Goal: Task Accomplishment & Management: Manage account settings

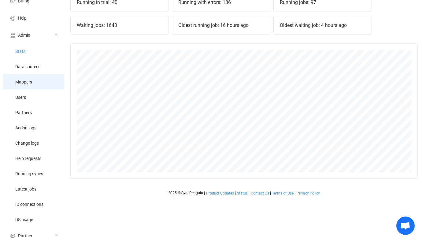
scroll to position [86, 0]
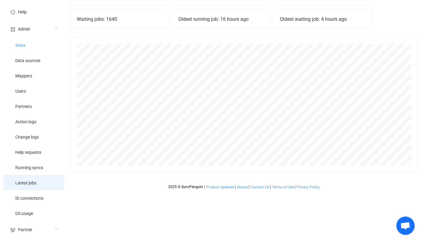
click at [30, 178] on li "Latest jobs" at bounding box center [33, 182] width 61 height 15
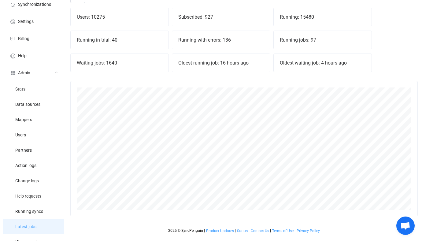
scroll to position [0, 0]
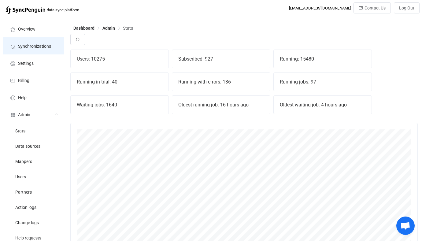
click at [58, 47] on li "Synchronizations" at bounding box center [33, 45] width 61 height 17
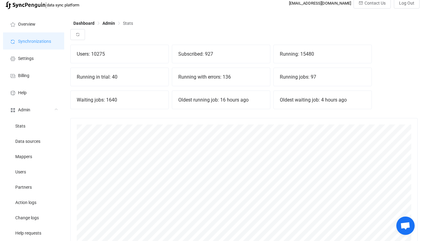
scroll to position [5, 0]
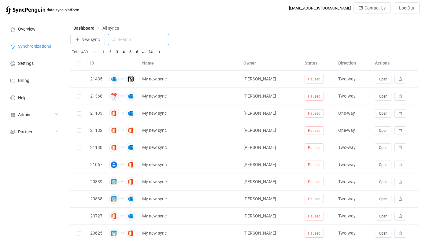
click at [132, 37] on input "text" at bounding box center [138, 39] width 61 height 11
type input "icou"
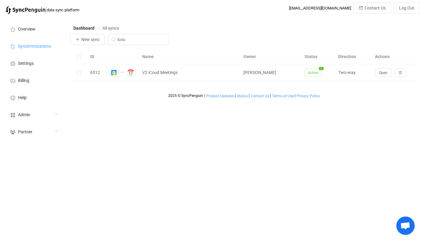
click at [385, 82] on div "2025 © SyncPenguin | Product Updates | Status | Contact Us | Terms of Use | Pri…" at bounding box center [243, 89] width 347 height 17
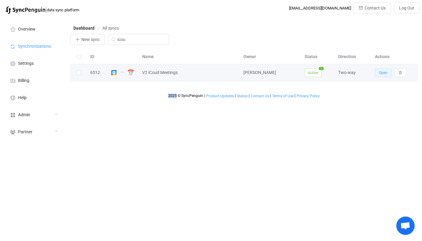
click at [383, 76] on button "Open" at bounding box center [382, 72] width 16 height 9
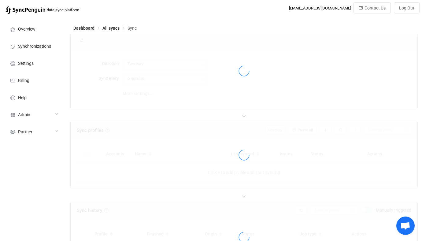
type input "10 minutes"
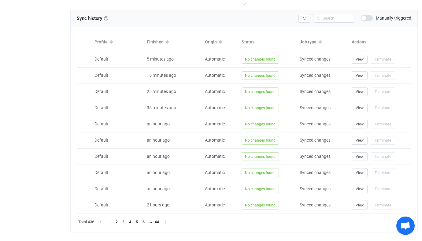
scroll to position [241, 0]
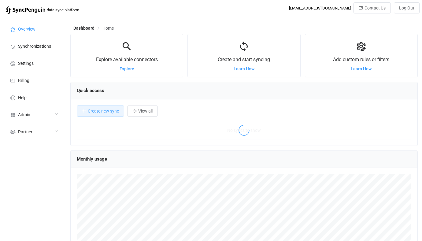
scroll to position [119, 347]
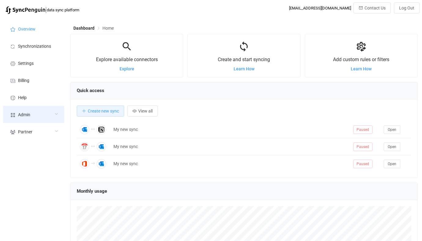
click at [46, 117] on div "Admin" at bounding box center [33, 114] width 61 height 17
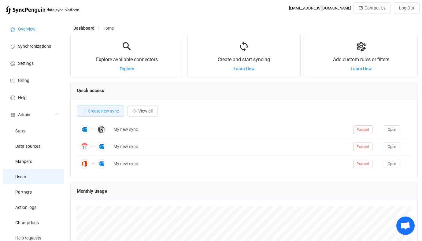
click at [36, 173] on li "Users" at bounding box center [33, 176] width 61 height 15
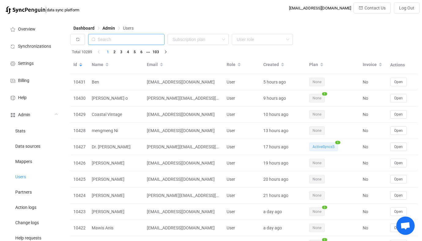
click at [140, 35] on input "text" at bounding box center [126, 39] width 76 height 11
paste input "dan@cognitivechange.org"
type input "dan@cognitivechange.org"
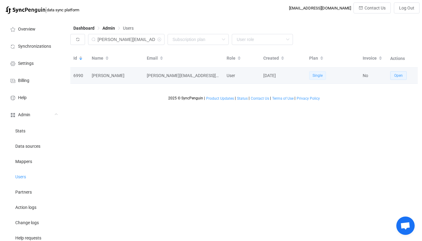
click at [391, 75] on button "Open" at bounding box center [398, 75] width 16 height 9
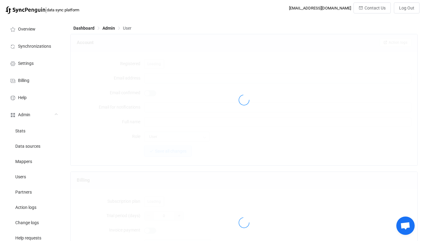
type input "dan@cognitivechange.org"
type input "Dan Linehan"
type input "14"
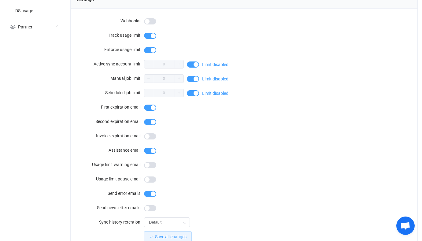
scroll to position [564, 0]
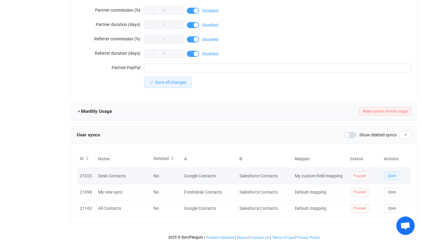
click at [389, 173] on span "Open" at bounding box center [391, 175] width 9 height 4
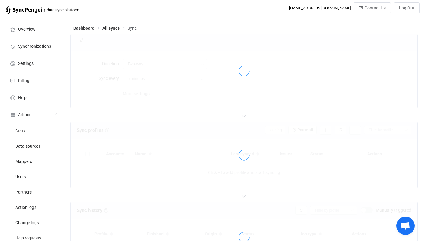
type input "Salesforce → Google"
type input "10 minutes"
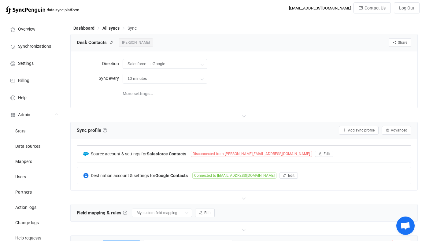
click at [193, 155] on span "Disconnected from dan@cognitivechange.org" at bounding box center [251, 154] width 121 height 6
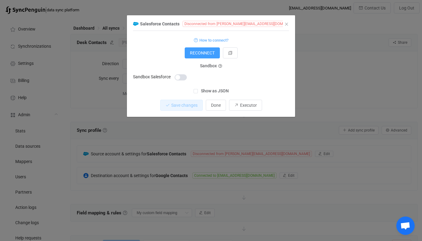
click at [218, 89] on span "Show as JSON" at bounding box center [213, 91] width 31 height 6
click at [198, 89] on input "Show as JSON" at bounding box center [198, 89] width 0 height 0
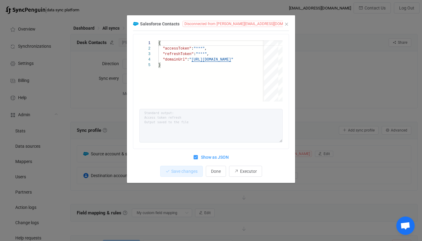
click at [317, 93] on div "Salesforce Contacts Disconnected from dan@cognitivechange.org 1 2 3 4 5 { "acce…" at bounding box center [211, 120] width 422 height 241
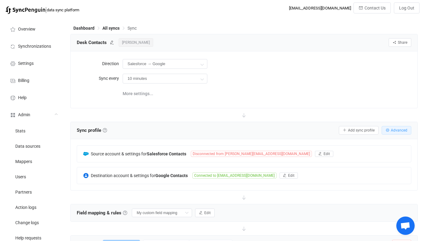
click at [393, 128] on span "Advanced" at bounding box center [398, 130] width 16 height 4
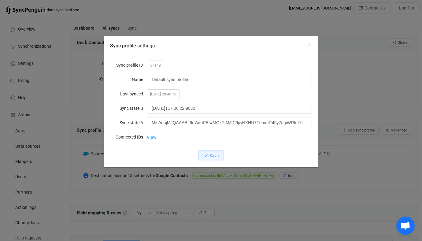
click at [347, 121] on div "Sync profile settings Sync profile ID 57148 Name Default sync profile Last sync…" at bounding box center [211, 120] width 422 height 241
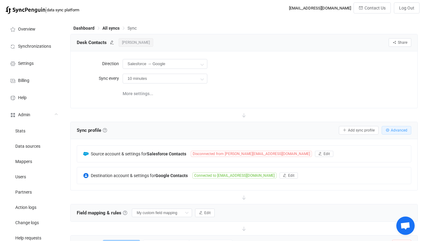
click at [401, 131] on span "Advanced" at bounding box center [398, 130] width 16 height 4
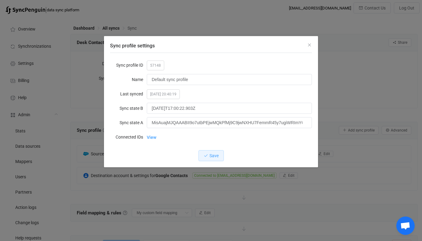
click at [155, 65] on span "57148" at bounding box center [155, 65] width 17 height 10
copy span "57148"
click at [73, 130] on div "Sync profile settings Sync profile ID 57148 Name Default sync profile Last sync…" at bounding box center [211, 120] width 422 height 241
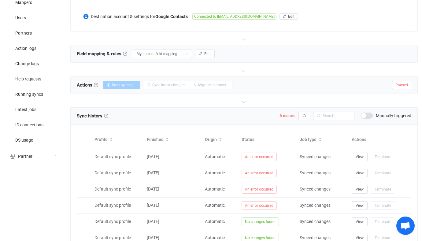
scroll to position [177, 0]
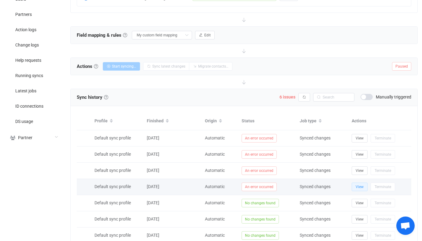
click at [359, 187] on span "View" at bounding box center [359, 186] width 8 height 4
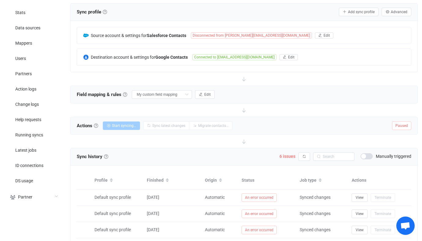
scroll to position [0, 0]
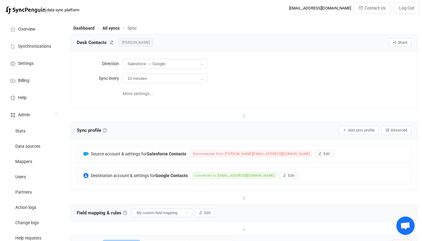
click at [172, 139] on div "Source account & settings for Salesforce Contacts Disconnected from dan@cogniti…" at bounding box center [244, 164] width 346 height 51
click at [165, 159] on div "Source account & settings for Salesforce Contacts Disconnected from dan@cogniti…" at bounding box center [244, 153] width 334 height 16
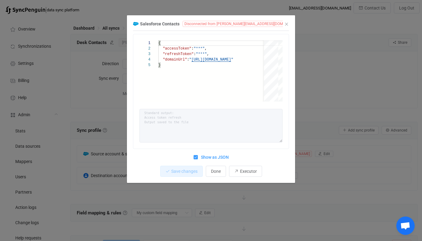
click at [217, 158] on span "Show as JSON" at bounding box center [213, 157] width 31 height 6
click at [198, 155] on input "Show as JSON" at bounding box center [198, 155] width 0 height 0
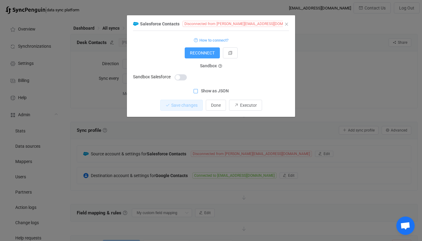
click at [331, 77] on div "Salesforce Contacts Disconnected from [PERSON_NAME][EMAIL_ADDRESS][DOMAIN_NAME]…" at bounding box center [211, 120] width 422 height 241
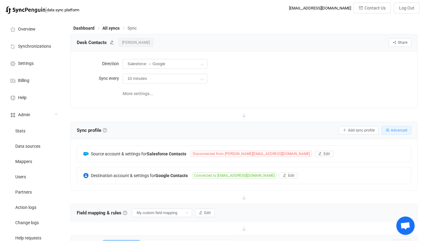
click at [400, 132] on button "Advanced" at bounding box center [396, 130] width 30 height 9
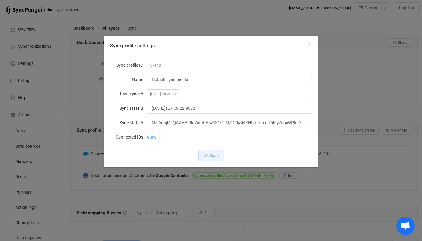
click at [155, 65] on span "57148" at bounding box center [155, 65] width 17 height 10
copy span "57148"
click at [85, 119] on div "Sync profile settings Sync profile ID 57148 Name Default sync profile Last sync…" at bounding box center [211, 120] width 422 height 241
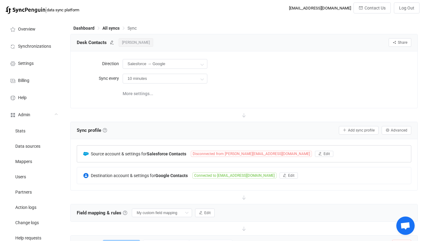
click at [203, 153] on span "Disconnected from [PERSON_NAME][EMAIL_ADDRESS][DOMAIN_NAME]" at bounding box center [251, 154] width 121 height 6
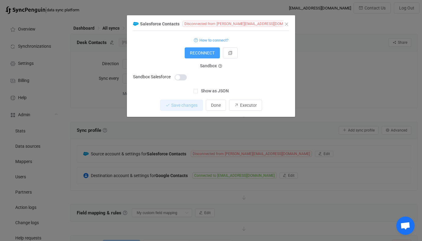
click at [209, 144] on div "Salesforce Contacts Disconnected from [PERSON_NAME][EMAIL_ADDRESS][DOMAIN_NAME]…" at bounding box center [211, 120] width 422 height 241
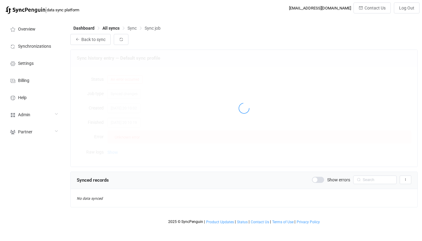
click at [129, 146] on div at bounding box center [244, 108] width 346 height 117
click at [117, 151] on div at bounding box center [244, 108] width 346 height 117
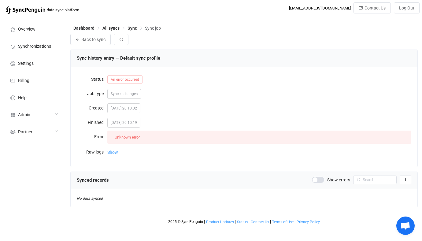
click at [114, 152] on span "Show" at bounding box center [112, 152] width 10 height 12
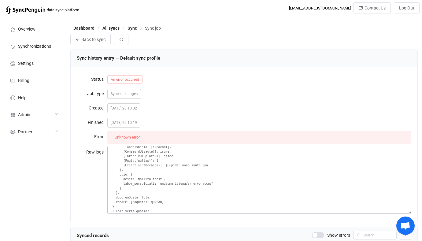
scroll to position [1406, 0]
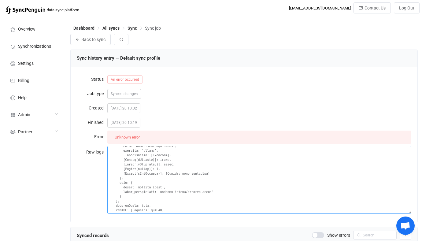
click at [171, 192] on textarea at bounding box center [259, 180] width 304 height 68
drag, startPoint x: 171, startPoint y: 192, endPoint x: 191, endPoint y: 192, distance: 19.9
click at [191, 192] on textarea at bounding box center [259, 180] width 304 height 68
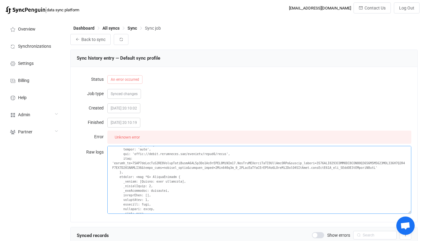
scroll to position [1466, 0]
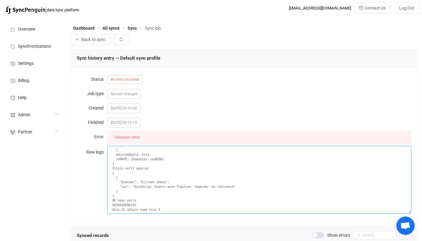
click at [228, 178] on textarea at bounding box center [259, 180] width 304 height 68
drag, startPoint x: 228, startPoint y: 178, endPoint x: 175, endPoint y: 181, distance: 53.3
click at [175, 181] on textarea at bounding box center [259, 180] width 304 height 68
click at [179, 178] on textarea at bounding box center [259, 180] width 304 height 68
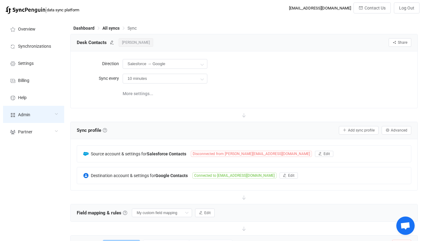
click at [38, 120] on div "Admin" at bounding box center [33, 114] width 61 height 17
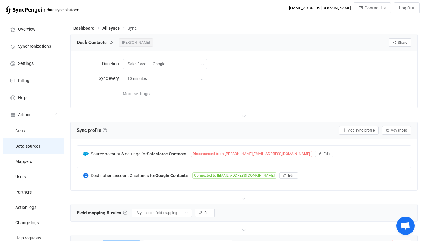
click at [34, 146] on span "Data sources" at bounding box center [27, 146] width 25 height 5
click at [203, 152] on span "Disconnected from [PERSON_NAME][EMAIL_ADDRESS][DOMAIN_NAME]" at bounding box center [251, 154] width 121 height 6
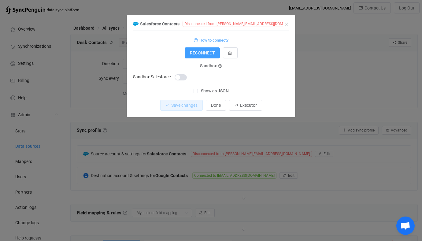
click at [328, 37] on div "Salesforce Contacts Disconnected from dan@cognitivechange.org 1 { { "accessToke…" at bounding box center [211, 120] width 422 height 241
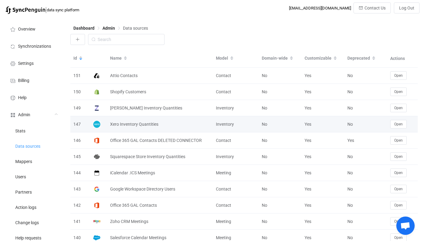
scroll to position [1655, 0]
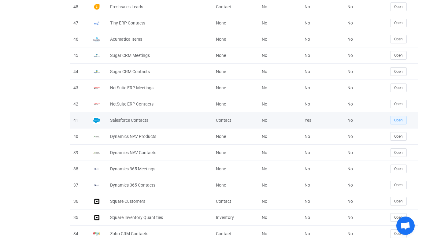
click at [396, 119] on span "Open" at bounding box center [398, 120] width 9 height 4
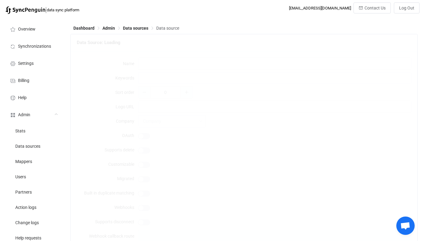
type input "Salesforce Contacts"
type input "salesforce sales force"
type input "https://api.syncpenguin.com/images/salesforce.png"
type input "24"
type input "Contact"
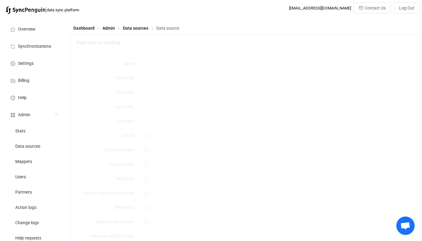
type input "Contacts"
type textarea "{ "type": "object", "additionalProperties": false, "properties": { "refreshToke…"
type textarea "To connect your Salesforce account just click the Connect button below and foll…"
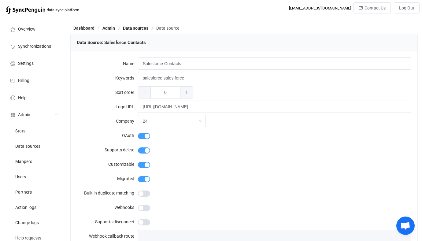
type input "Salesforce"
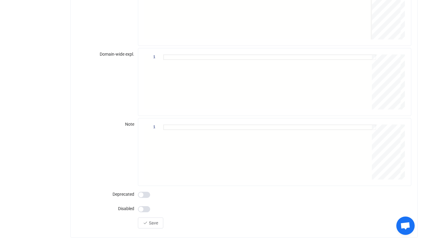
scroll to position [837, 0]
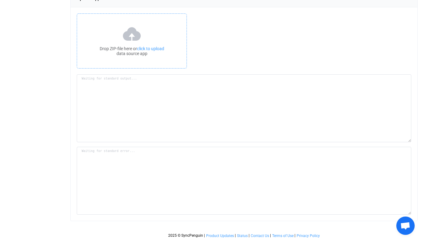
click at [137, 50] on div "Drop ZIP-file here or click to upload data source app" at bounding box center [131, 51] width 109 height 10
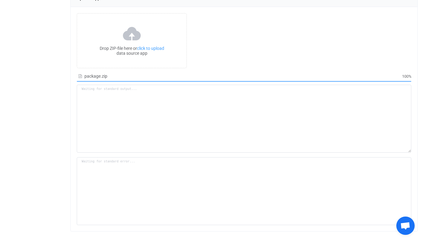
type textarea "Building resource app... /srv/www/syncpenguin-api/Env/Temp/d24c4163-affb-475a-a…"
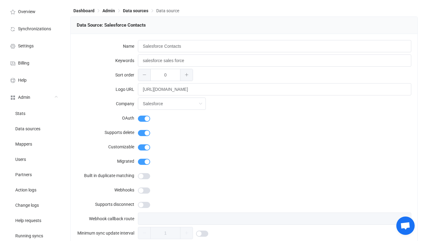
scroll to position [17, 0]
click at [34, 131] on span "Data sources" at bounding box center [27, 129] width 25 height 5
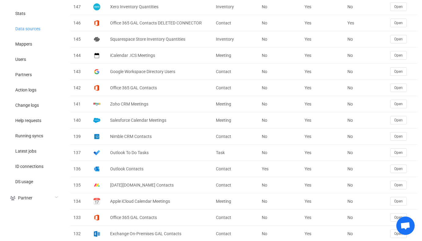
scroll to position [1655, 0]
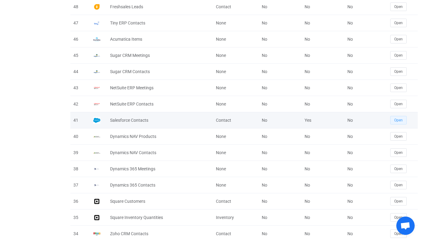
click at [394, 118] on button "Open" at bounding box center [398, 120] width 16 height 9
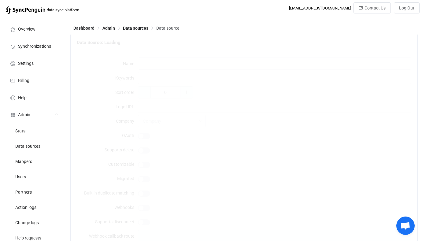
type input "Salesforce Contacts"
type input "salesforce sales force"
type input "https://api.syncpenguin.com/images/salesforce.png"
type input "24"
type input "Contact"
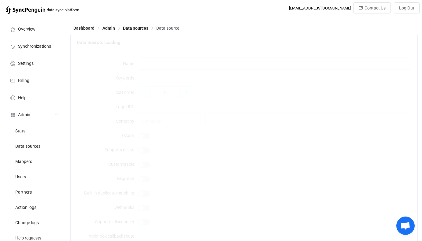
type input "Contacts"
type textarea "{ "type": "object", "additionalProperties": false, "properties": { "refreshToke…"
type textarea "To connect your Salesforce account just click the Connect button below and foll…"
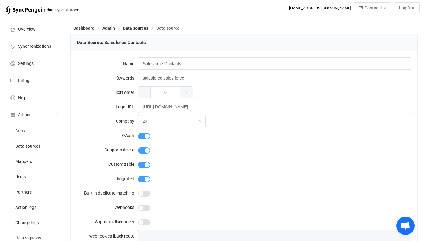
type input "Salesforce"
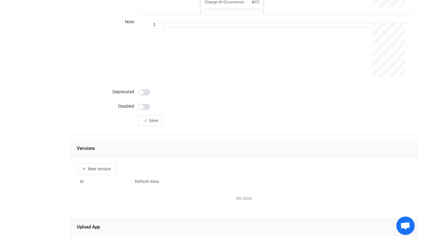
click at [163, 123] on div "Save" at bounding box center [274, 120] width 273 height 12
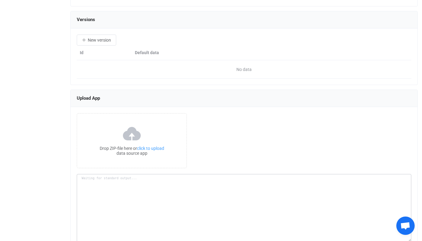
scroll to position [738, 0]
click at [144, 158] on div "Drop ZIP-file here or click to upload data source app" at bounding box center [132, 139] width 110 height 55
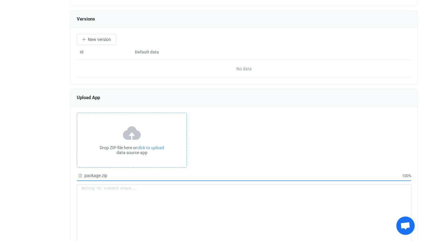
type textarea "Building resource app... /srv/www/syncpenguin-api/Env/Temp/7472f92c-7348-4c29-9…"
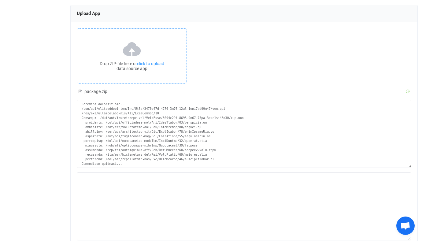
scroll to position [848, 0]
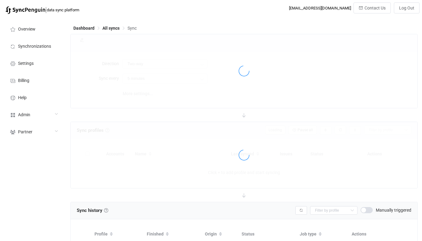
type input "Salesforce → Google"
type input "10 minutes"
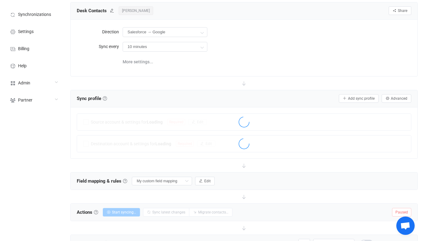
scroll to position [35, 0]
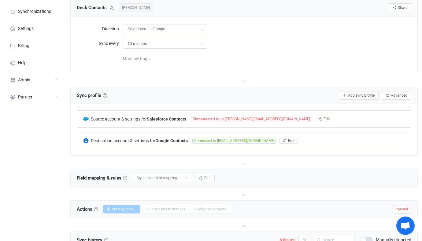
click at [162, 119] on b "Salesforce Contacts" at bounding box center [166, 118] width 39 height 5
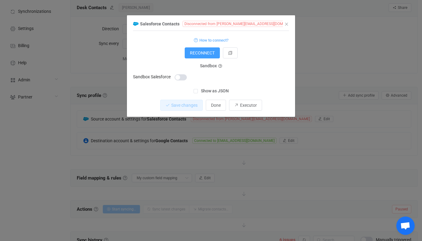
click at [187, 132] on div "Salesforce Contacts Disconnected from dan@cognitivechange.org 1 { { "accessToke…" at bounding box center [211, 120] width 422 height 241
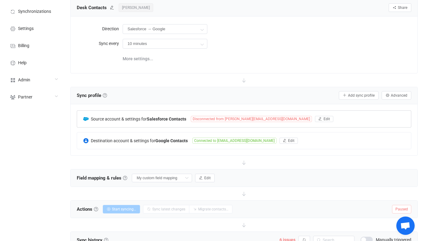
click at [222, 120] on span "Disconnected from [PERSON_NAME][EMAIL_ADDRESS][DOMAIN_NAME]" at bounding box center [251, 119] width 121 height 6
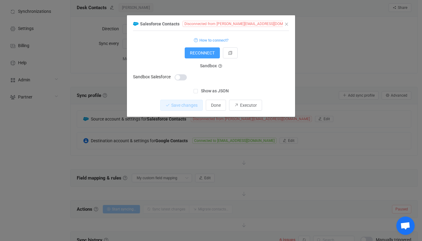
click at [212, 86] on div "1 { { "accessToken": "***", "refreshToken": "***", "domainUrl": "https://connec…" at bounding box center [211, 64] width 156 height 61
click at [211, 87] on div "1 { { "accessToken": "***", "refreshToken": "***", "domainUrl": "https://connec…" at bounding box center [211, 64] width 156 height 61
click at [210, 88] on label "Show as JSON" at bounding box center [210, 91] width 35 height 8
click at [198, 89] on input "Show as JSON" at bounding box center [198, 89] width 0 height 0
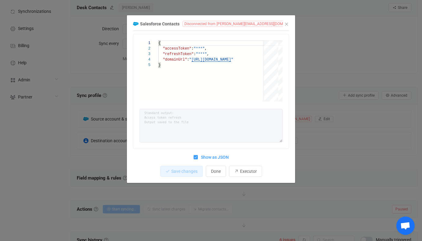
click at [320, 108] on div "Salesforce Contacts Disconnected from dan@cognitivechange.org 1 2 3 4 5 { "acce…" at bounding box center [211, 120] width 422 height 241
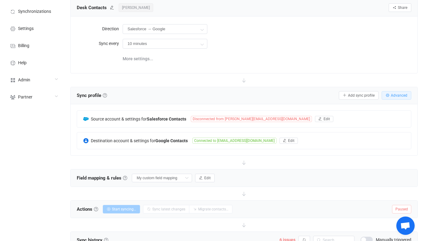
click at [395, 97] on button "Advanced" at bounding box center [396, 95] width 30 height 9
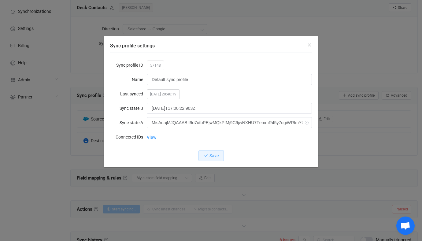
click at [360, 117] on div "Sync profile settings Sync profile ID 57148 Name Default sync profile Last sync…" at bounding box center [211, 120] width 422 height 241
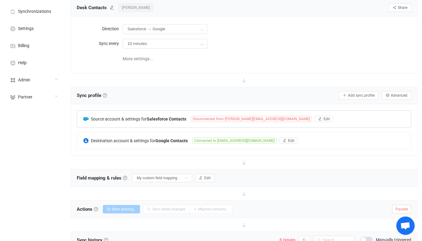
click at [248, 120] on span "Disconnected from dan@cognitivechange.org" at bounding box center [251, 119] width 121 height 6
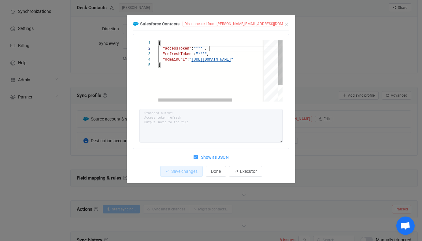
scroll to position [0, 0]
drag, startPoint x: 213, startPoint y: 48, endPoint x: 159, endPoint y: 49, distance: 54.4
click at [215, 48] on div ""accessToken" : "***" ," at bounding box center [236, 48] width 157 height 5
type textarea "{ "refreshToken": "***", "domainUrl": "https://connect-efficiency-9876.my.sales…"
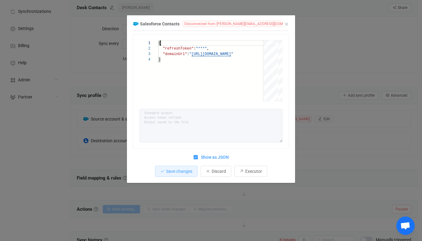
click at [183, 163] on div "1 2 3 4 { "refreshToken" : "***" , "domainUrl" : " https://connect-efficiency-9…" at bounding box center [211, 107] width 156 height 152
click at [184, 166] on button "Save changes" at bounding box center [176, 171] width 42 height 11
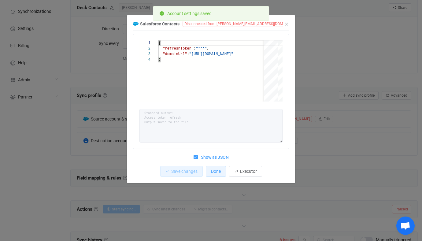
click at [218, 175] on button "Done" at bounding box center [216, 171] width 20 height 11
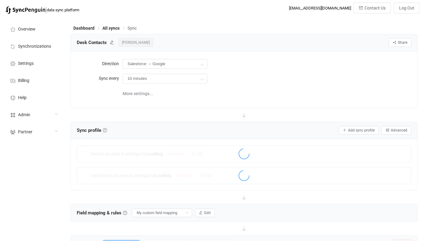
scroll to position [35, 0]
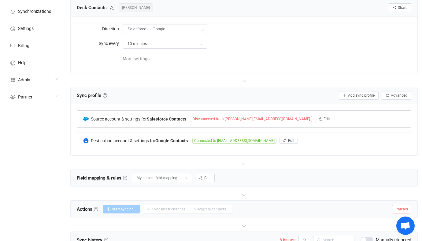
click at [168, 114] on div "Source account & settings for Salesforce Contacts Disconnected from [PERSON_NAM…" at bounding box center [244, 119] width 334 height 16
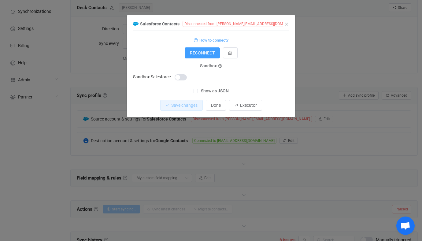
click at [206, 92] on span "Show as JSON" at bounding box center [213, 91] width 31 height 6
click at [198, 89] on input "Show as JSON" at bounding box center [198, 89] width 0 height 0
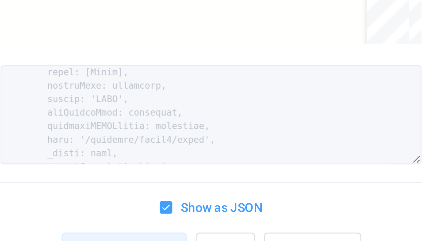
scroll to position [1491, 0]
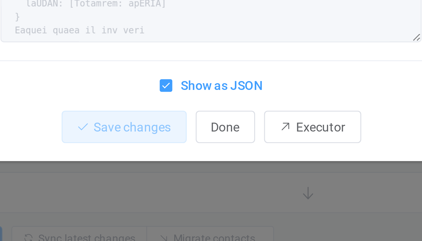
click at [202, 225] on div "Salesforce Contacts Disconnected from [PERSON_NAME][EMAIL_ADDRESS][DOMAIN_NAME]…" at bounding box center [211, 120] width 422 height 241
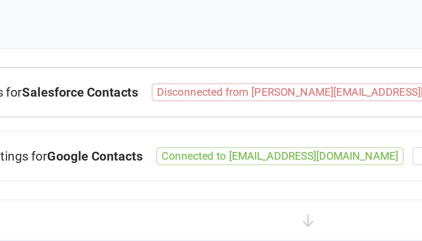
click at [194, 116] on span "Disconnected from [PERSON_NAME][EMAIL_ADDRESS][DOMAIN_NAME]" at bounding box center [251, 119] width 121 height 6
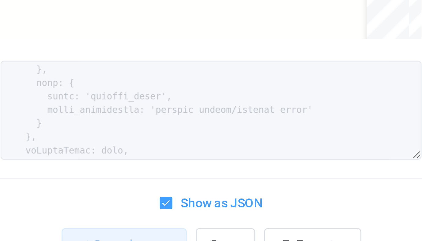
scroll to position [1474, 0]
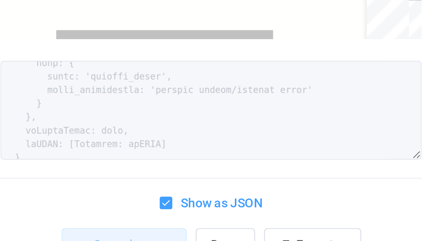
scroll to position [534, 0]
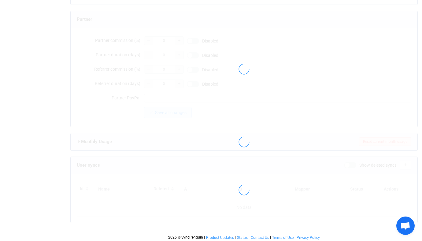
type input "[PERSON_NAME][EMAIL_ADDRESS][DOMAIN_NAME]"
type input "[PERSON_NAME]"
type input "14"
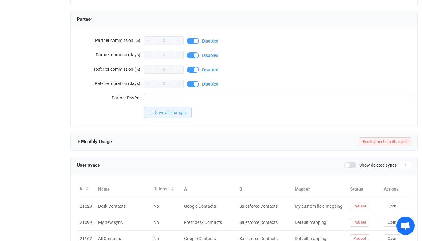
scroll to position [564, 0]
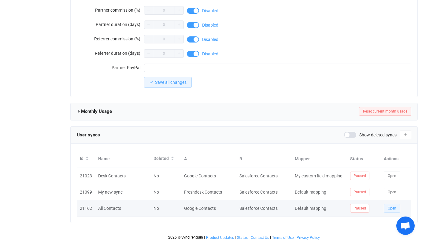
click at [390, 206] on span "Open" at bounding box center [391, 208] width 9 height 4
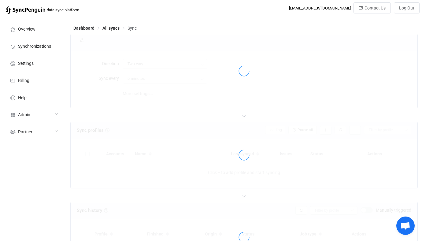
type input "Salesforce → Google"
type input "10 minutes"
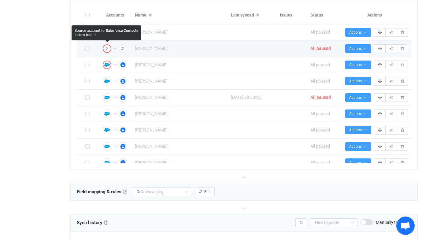
click at [104, 49] on button "button" at bounding box center [107, 48] width 9 height 9
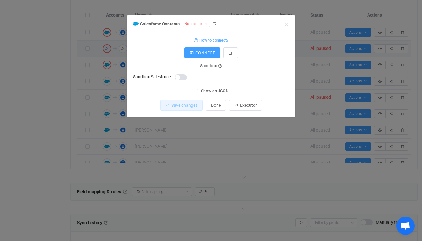
click at [224, 92] on span "Show as JSON" at bounding box center [213, 91] width 31 height 6
click at [198, 89] on input "Show as JSON" at bounding box center [198, 89] width 0 height 0
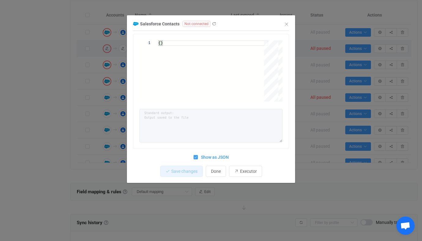
click at [206, 156] on span "Show as JSON" at bounding box center [213, 157] width 31 height 6
click at [198, 155] on input "Show as JSON" at bounding box center [198, 155] width 0 height 0
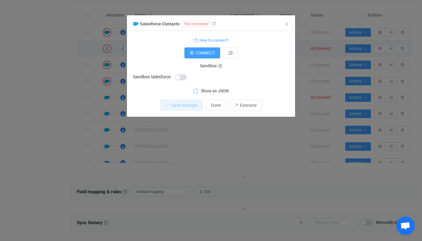
click at [124, 131] on div "Salesforce Contacts Not connected 1 {} {} Standard output: Output saved to the …" at bounding box center [211, 120] width 422 height 241
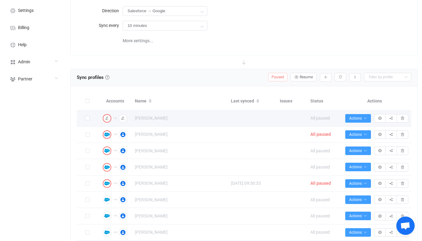
scroll to position [53, 0]
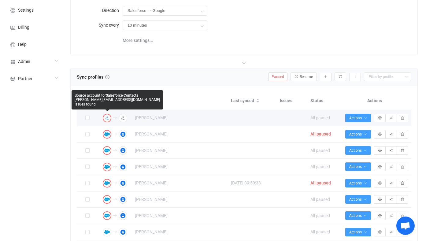
click at [110, 117] on button "button" at bounding box center [107, 118] width 9 height 9
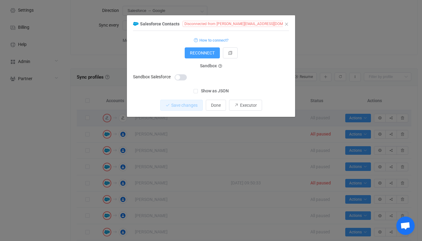
click at [97, 91] on div "Salesforce Contacts Disconnected from adrienne@cognitivechange.org 1 { { "acces…" at bounding box center [211, 120] width 422 height 241
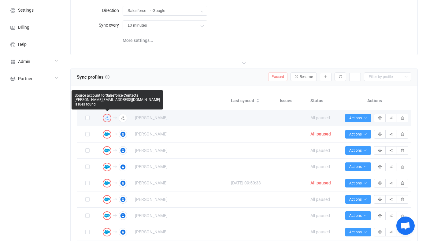
click at [108, 118] on icon "button" at bounding box center [107, 118] width 4 height 4
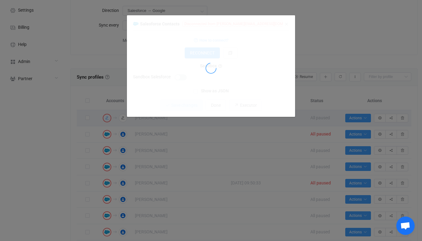
type textarea "Standard output: Access token refresh Error: Request failed with status code 40…"
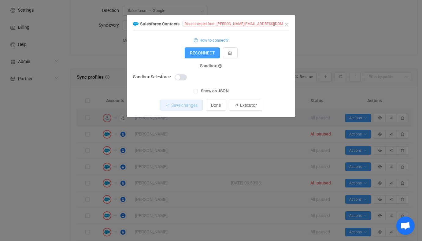
click at [191, 92] on div "dialog" at bounding box center [211, 68] width 156 height 97
click at [205, 93] on span "Show as JSON" at bounding box center [213, 91] width 31 height 6
click at [198, 89] on input "Show as JSON" at bounding box center [198, 89] width 0 height 0
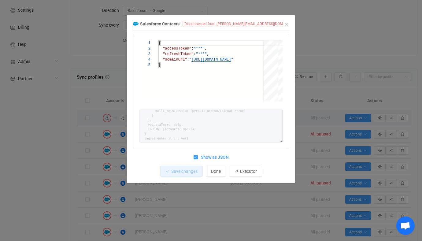
scroll to position [1464, 0]
click at [306, 114] on div "Salesforce Contacts Disconnected from adrienne@cognitivechange.org 1 2 3 4 5 { …" at bounding box center [211, 120] width 422 height 241
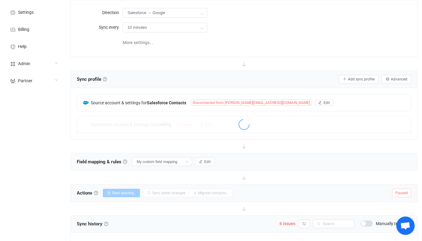
scroll to position [53, 0]
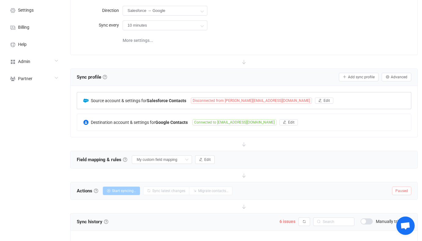
click at [213, 96] on div "Source account & settings for Salesforce Contacts Disconnected from [PERSON_NAM…" at bounding box center [244, 100] width 334 height 16
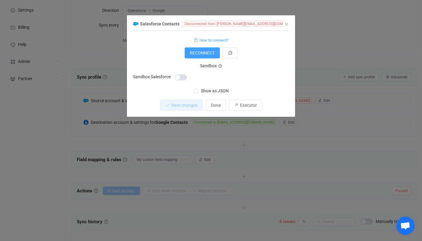
click at [207, 84] on div "1 { { "refreshToken": "***", "domainUrl": "[URL][DOMAIN_NAME]" } How to connect…" at bounding box center [211, 64] width 156 height 61
click at [207, 89] on span "Show as JSON" at bounding box center [213, 91] width 31 height 6
click at [198, 89] on input "Show as JSON" at bounding box center [198, 89] width 0 height 0
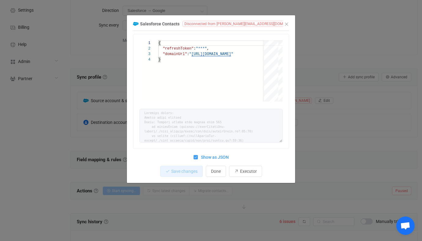
click at [309, 125] on div "Salesforce Contacts Disconnected from dan@cognitivechange.org 1 2 3 4 { "refres…" at bounding box center [211, 120] width 422 height 241
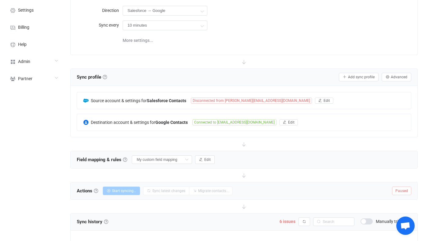
click at [216, 110] on div "Source account & settings for Salesforce Contacts Disconnected from dan@cogniti…" at bounding box center [244, 111] width 334 height 39
click at [210, 104] on div "Source account & settings for Salesforce Contacts Disconnected from dan@cogniti…" at bounding box center [244, 100] width 334 height 16
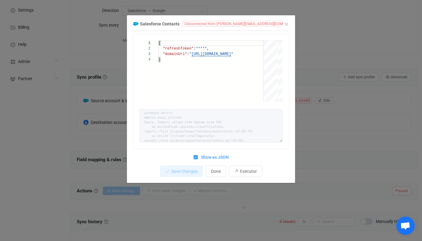
click at [206, 151] on div "1 2 3 4 { "refreshToken" : "***" , "domainUrl" : " https://connect-efficiency-9…" at bounding box center [211, 97] width 156 height 127
click at [203, 159] on span "Show as JSON" at bounding box center [213, 157] width 31 height 6
click at [198, 155] on input "Show as JSON" at bounding box center [198, 155] width 0 height 0
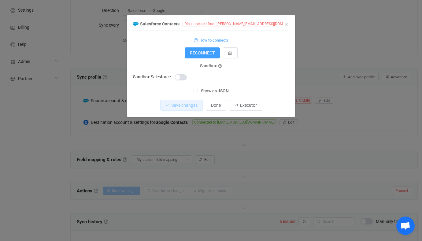
click at [114, 132] on div "Salesforce Contacts Disconnected from dan@cognitivechange.org 1 { { "refreshTok…" at bounding box center [211, 120] width 422 height 241
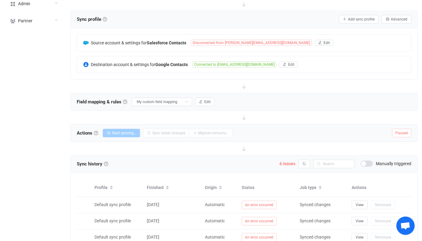
scroll to position [41, 0]
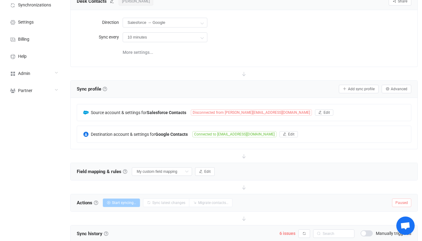
click at [132, 3] on span "[PERSON_NAME]" at bounding box center [136, 1] width 35 height 9
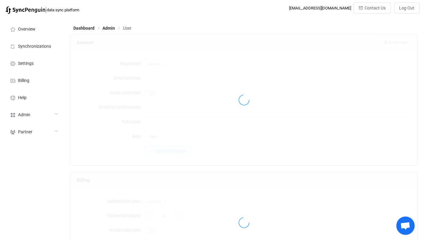
type input "[PERSON_NAME][EMAIL_ADDRESS][DOMAIN_NAME]"
type input "[PERSON_NAME]"
type input "14"
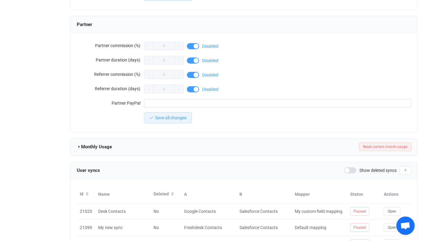
scroll to position [564, 0]
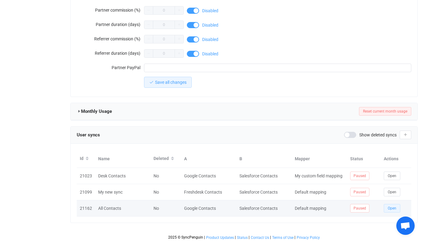
click at [389, 208] on span "Open" at bounding box center [391, 208] width 9 height 4
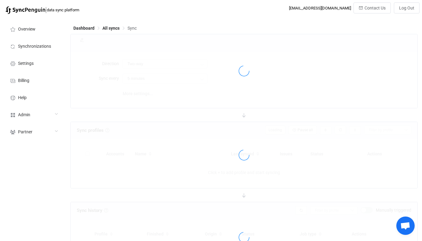
type input "Salesforce → Google"
type input "10 minutes"
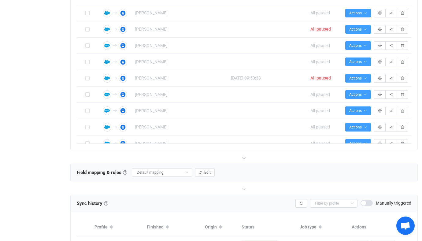
scroll to position [201, 0]
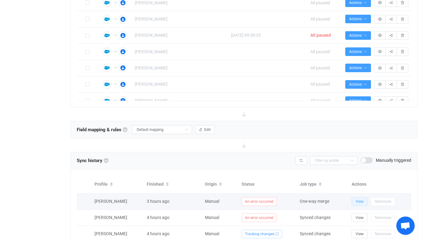
click at [359, 197] on button "View" at bounding box center [359, 201] width 16 height 9
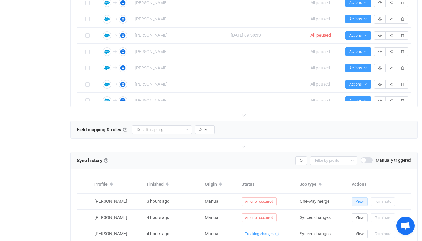
scroll to position [245, 0]
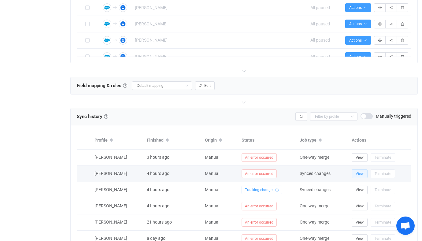
click at [361, 173] on span "View" at bounding box center [359, 173] width 8 height 4
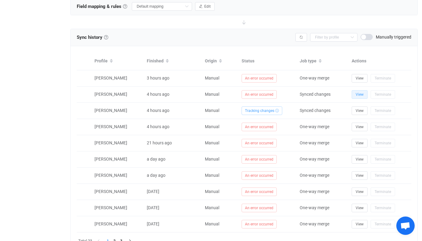
scroll to position [318, 0]
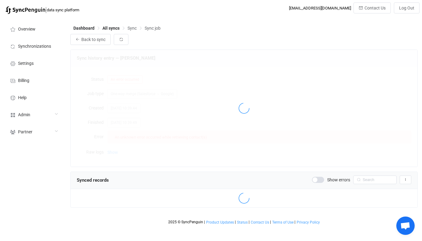
click at [109, 158] on div at bounding box center [244, 108] width 346 height 117
click at [114, 152] on div at bounding box center [244, 108] width 346 height 117
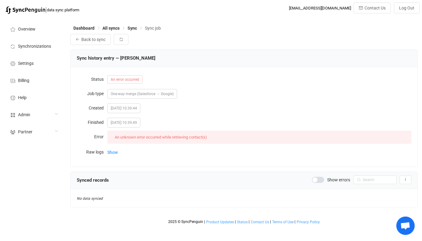
click at [114, 152] on span "Show" at bounding box center [112, 152] width 10 height 12
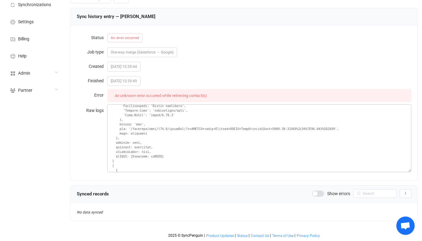
scroll to position [891, 0]
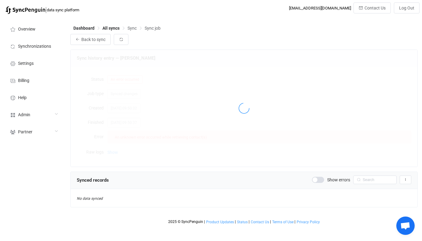
click at [121, 147] on div at bounding box center [244, 108] width 346 height 117
click at [120, 147] on div at bounding box center [244, 108] width 346 height 117
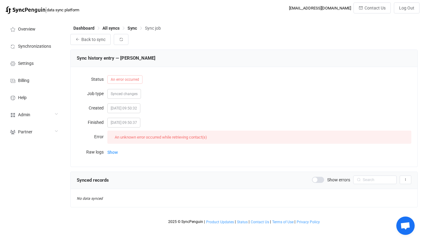
click at [118, 149] on div "Show" at bounding box center [259, 152] width 304 height 13
click at [115, 152] on span "Show" at bounding box center [112, 152] width 10 height 12
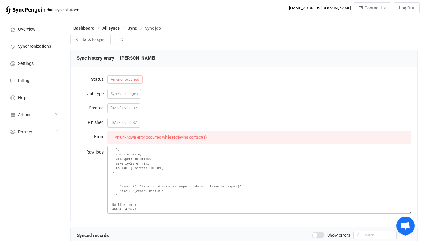
scroll to position [903, 0]
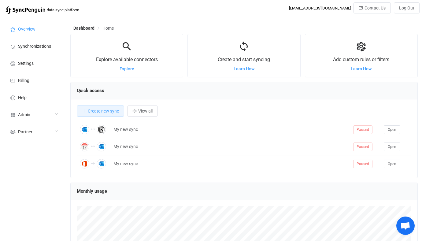
scroll to position [119, 347]
click at [59, 121] on div "Admin" at bounding box center [33, 114] width 61 height 17
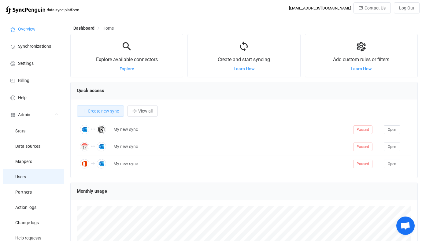
click at [40, 178] on li "Users" at bounding box center [33, 176] width 61 height 15
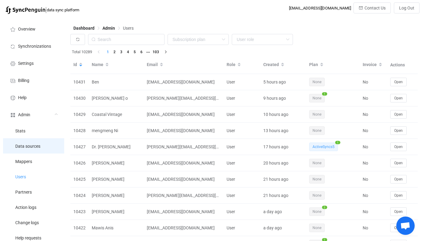
click at [41, 144] on li "Data sources" at bounding box center [33, 145] width 61 height 15
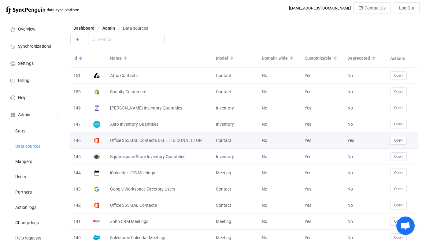
scroll to position [1655, 0]
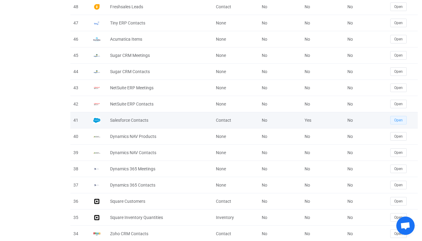
click at [393, 121] on button "Open" at bounding box center [398, 120] width 16 height 9
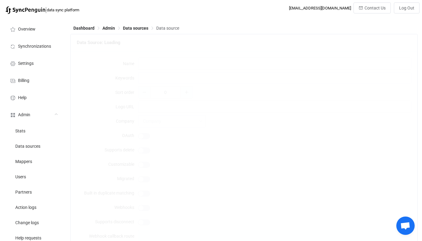
type input "Salesforce Contacts"
type input "salesforce sales force"
type input "[URL][DOMAIN_NAME]"
type input "24"
type input "Contact"
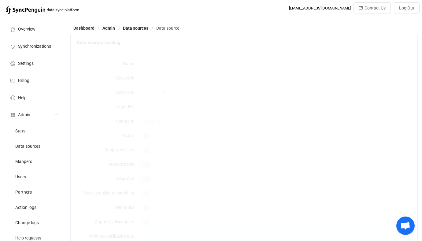
type input "Contacts"
type textarea "{ "type": "object", "additionalProperties": false, "properties": { "refreshToke…"
type textarea "To connect your Salesforce account just click the Connect button below and foll…"
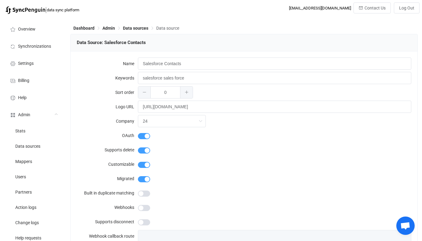
type input "Salesforce"
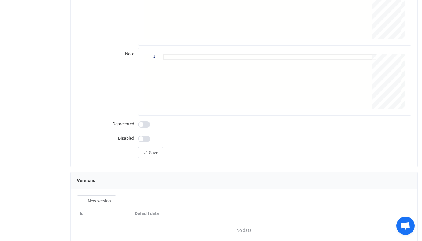
scroll to position [716, 0]
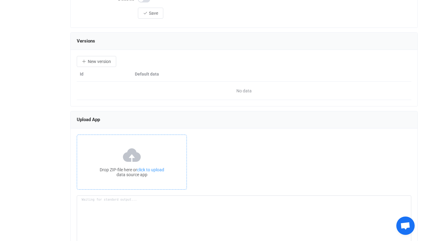
click at [170, 136] on div "Drop ZIP-file here or click to upload data source app" at bounding box center [132, 161] width 110 height 55
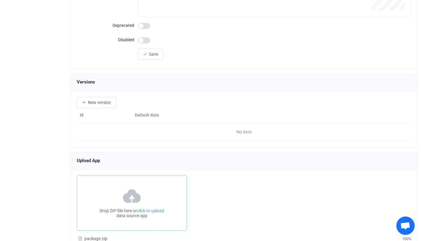
scroll to position [659, 0]
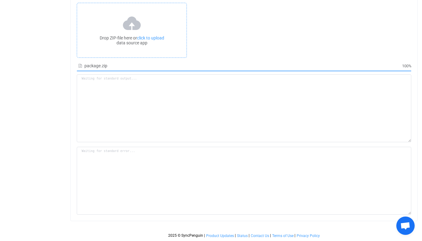
type textarea "Building resource app... /srv/www/syncpenguin-api/Env/Temp/353b6238-1991-4162-a…"
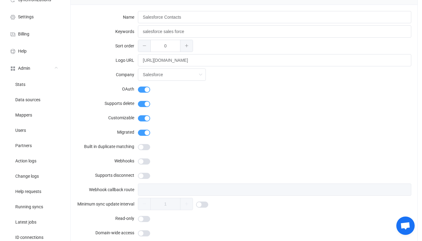
scroll to position [13, 0]
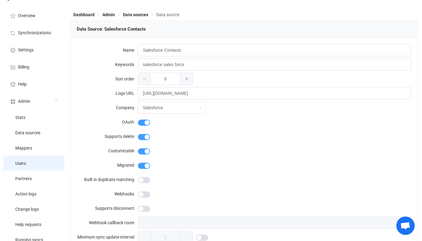
click at [48, 157] on li "Users" at bounding box center [33, 162] width 61 height 15
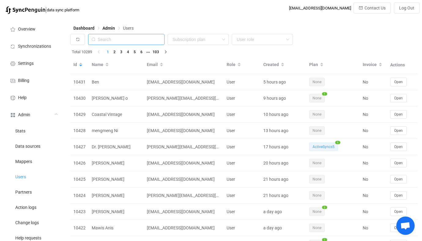
click at [146, 37] on input "text" at bounding box center [126, 39] width 76 height 11
paste input "[PERSON_NAME][EMAIL_ADDRESS][DOMAIN_NAME]"
type input "[PERSON_NAME][EMAIL_ADDRESS][DOMAIN_NAME]"
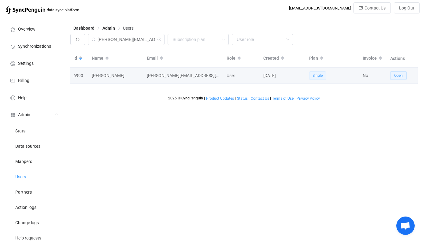
click at [397, 75] on span "Open" at bounding box center [398, 75] width 9 height 4
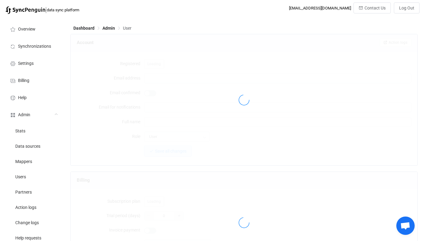
type input "dan@cognitivechange.org"
type input "[PERSON_NAME]"
type input "14"
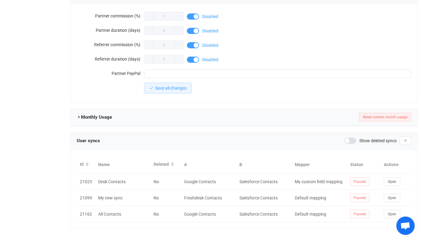
scroll to position [564, 0]
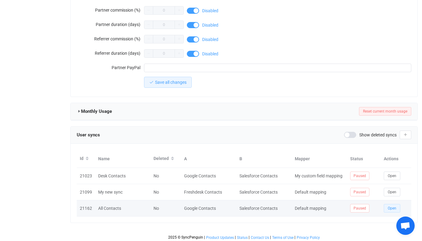
click at [391, 209] on button "Open" at bounding box center [391, 208] width 16 height 9
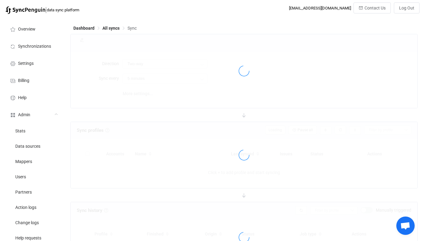
type input "Salesforce → Google"
type input "10 minutes"
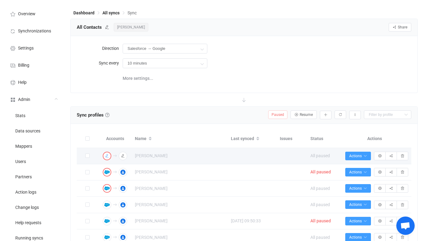
click at [107, 154] on icon "button" at bounding box center [107, 156] width 4 height 4
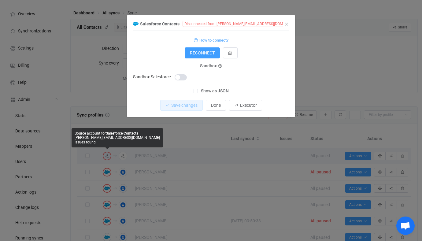
click at [219, 26] on span "Disconnected from [PERSON_NAME][EMAIL_ADDRESS][DOMAIN_NAME]" at bounding box center [242, 24] width 121 height 6
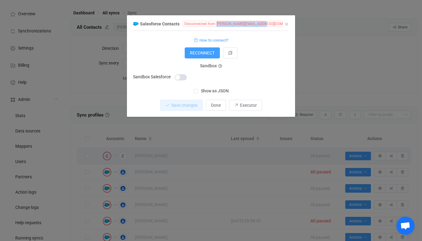
drag, startPoint x: 219, startPoint y: 26, endPoint x: 247, endPoint y: 25, distance: 27.2
click at [247, 25] on span "Disconnected from adrienne@cognitivechange.org" at bounding box center [242, 24] width 121 height 6
click at [247, 24] on span "Disconnected from adrienne@cognitivechange.org" at bounding box center [242, 24] width 121 height 6
click at [183, 174] on div "Salesforce Contacts Disconnected from adrienne@cognitivechange.org 1 { { "acces…" at bounding box center [211, 120] width 422 height 241
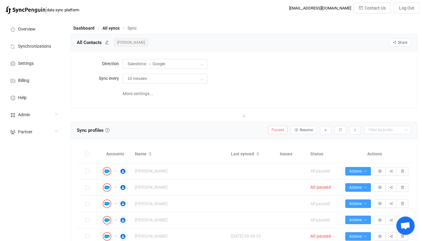
click at [228, 71] on form "Direction Salesforce → Google Two-way Google Salesforce Salesforce Google Sync …" at bounding box center [244, 70] width 334 height 27
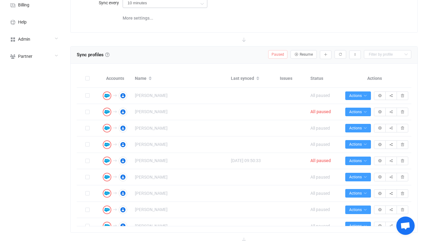
scroll to position [75, 0]
click at [180, 64] on div "Accounts Name Last synced Issues Status Actions Connection results Connection r…" at bounding box center [244, 148] width 346 height 169
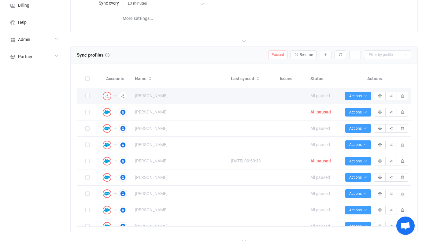
click at [108, 93] on img "button" at bounding box center [106, 95] width 5 height 5
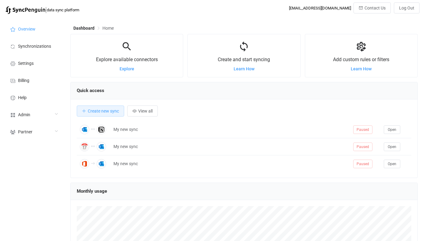
click at [34, 112] on div "Admin" at bounding box center [33, 114] width 61 height 17
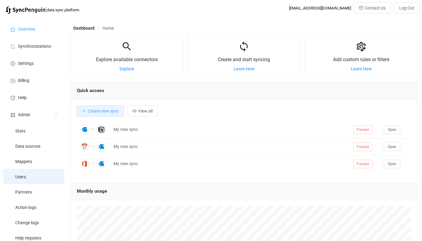
scroll to position [119, 347]
click at [41, 182] on li "Users" at bounding box center [33, 176] width 61 height 15
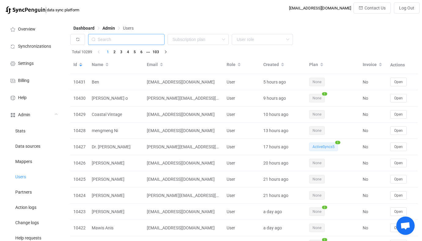
click at [134, 38] on input "text" at bounding box center [126, 39] width 76 height 11
paste input "[EMAIL_ADDRESS][DOMAIN_NAME]"
type input "[EMAIL_ADDRESS][DOMAIN_NAME]"
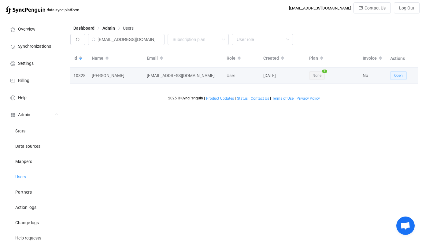
click at [398, 76] on span "Open" at bounding box center [398, 75] width 9 height 4
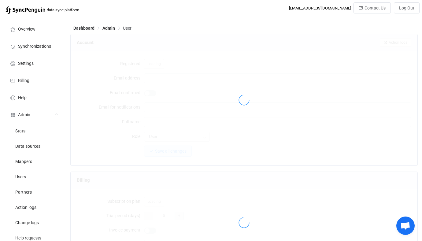
type input "[EMAIL_ADDRESS][DOMAIN_NAME]"
type input "[PERSON_NAME]"
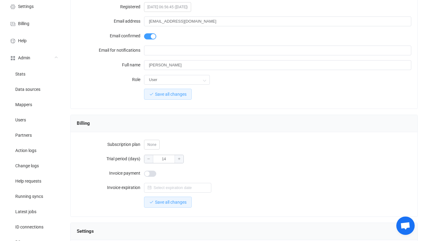
scroll to position [58, 0]
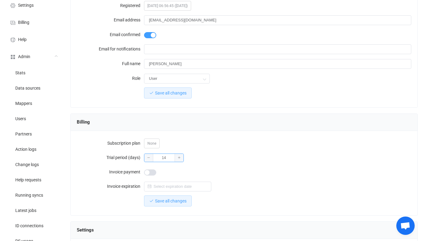
drag, startPoint x: 171, startPoint y: 160, endPoint x: 141, endPoint y: 158, distance: 29.7
click at [141, 158] on div "Trial period (days) 14" at bounding box center [244, 157] width 334 height 12
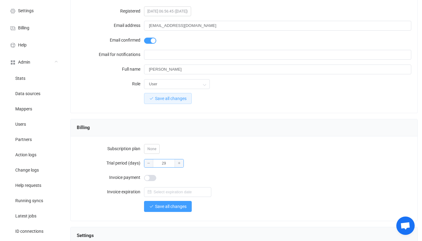
type input "29"
click at [163, 201] on button "Save all changes" at bounding box center [168, 206] width 48 height 11
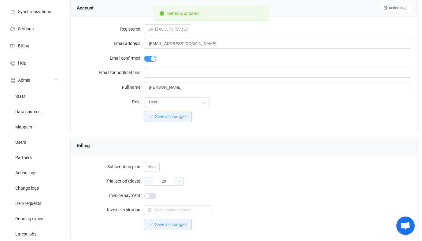
scroll to position [28, 0]
